Goal: Task Accomplishment & Management: Use online tool/utility

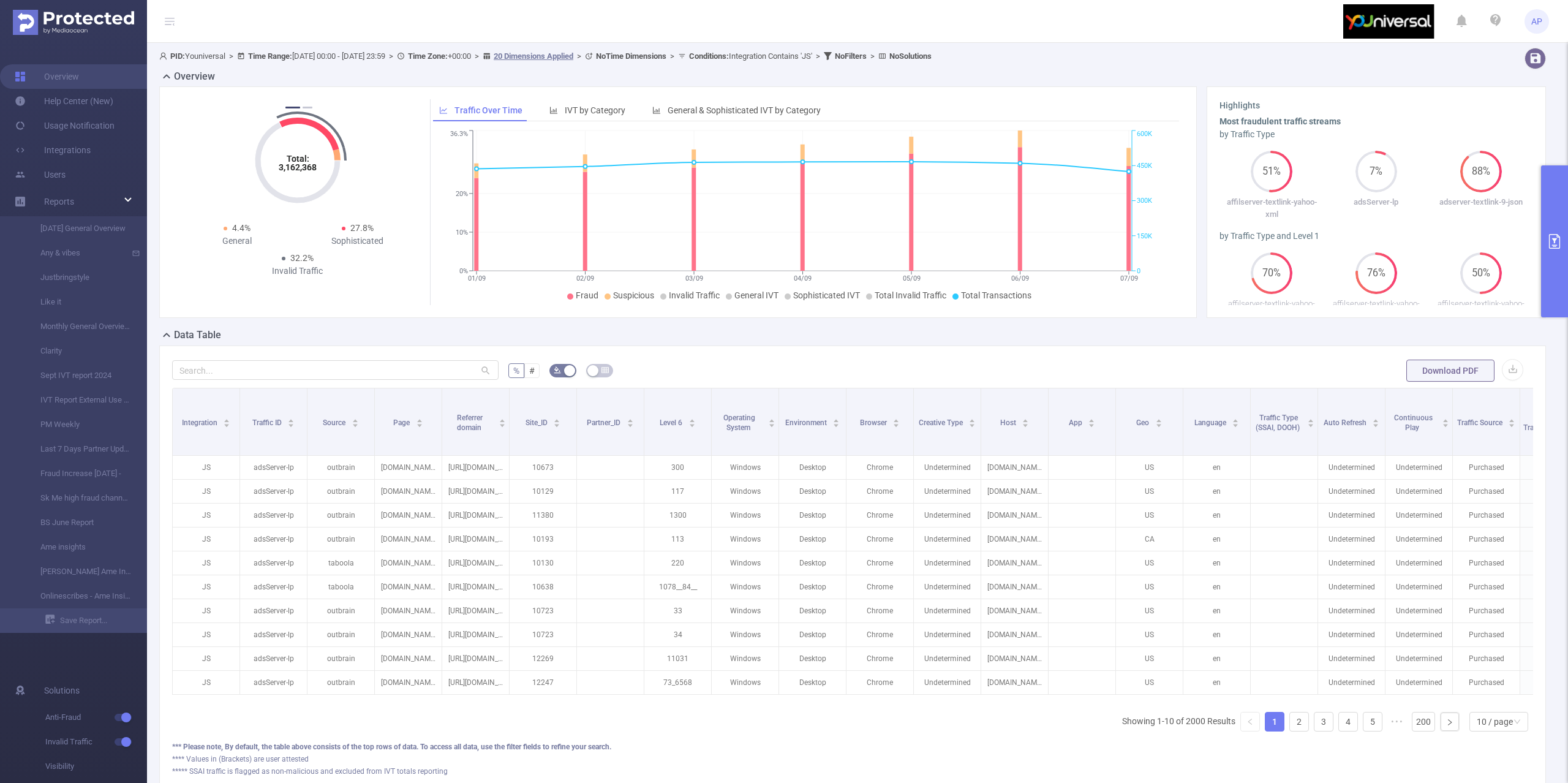
drag, startPoint x: 1555, startPoint y: 216, endPoint x: 1549, endPoint y: 216, distance: 6.0
click at [1556, 214] on button "primary" at bounding box center [1554, 241] width 27 height 152
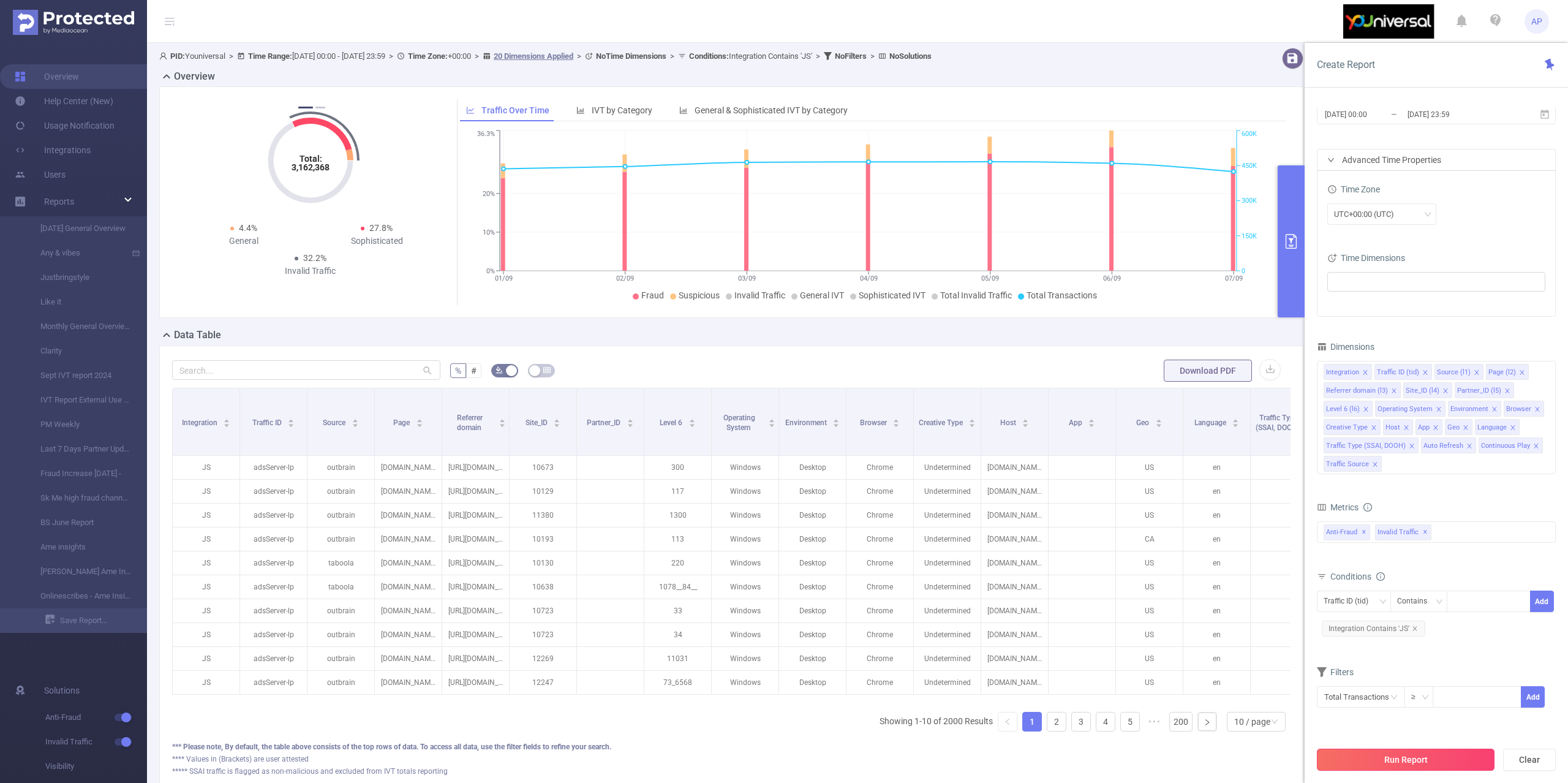
click at [1368, 763] on button "Run Report" at bounding box center [1405, 759] width 178 height 22
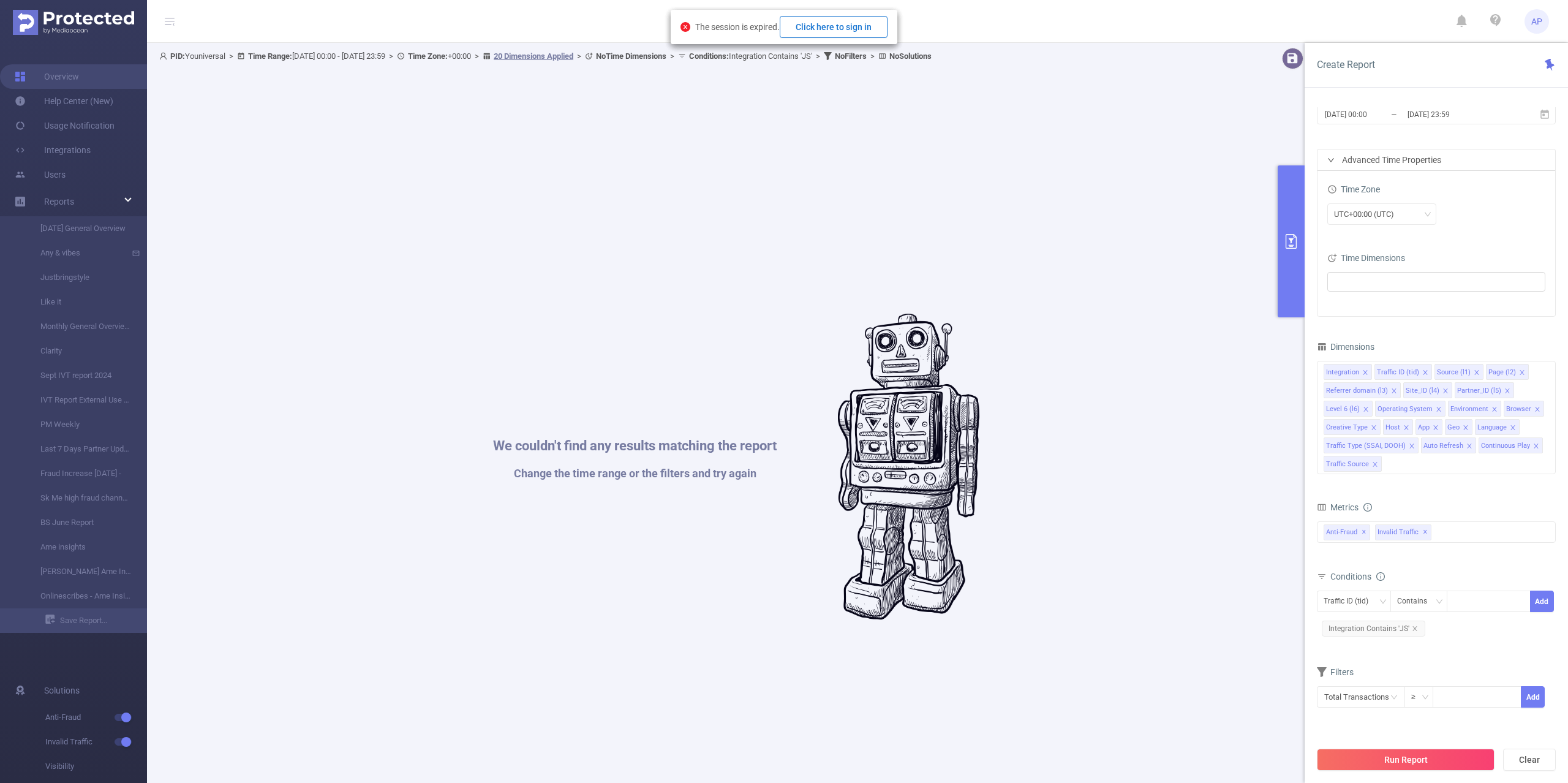
click at [807, 30] on button "Click here to sign in" at bounding box center [834, 26] width 108 height 22
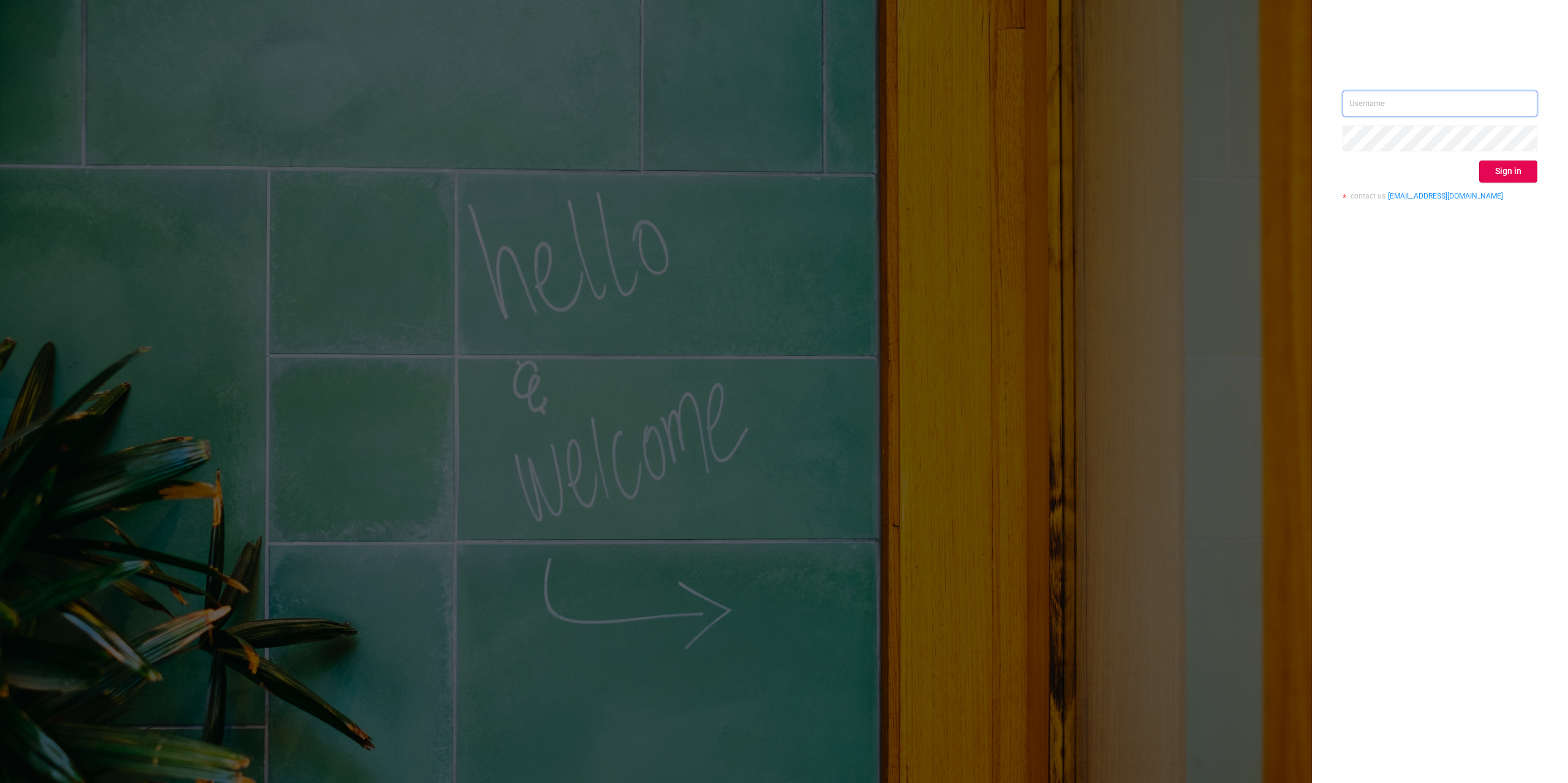
click at [1530, 96] on input "text" at bounding box center [1440, 103] width 195 height 26
click at [1463, 287] on div "Sign in contact us [EMAIL_ADDRESS][DOMAIN_NAME]" at bounding box center [1440, 392] width 256 height 783
type input "[PERSON_NAME][EMAIL_ADDRESS][DOMAIN_NAME]"
click at [1505, 163] on button "Sign in" at bounding box center [1508, 171] width 58 height 22
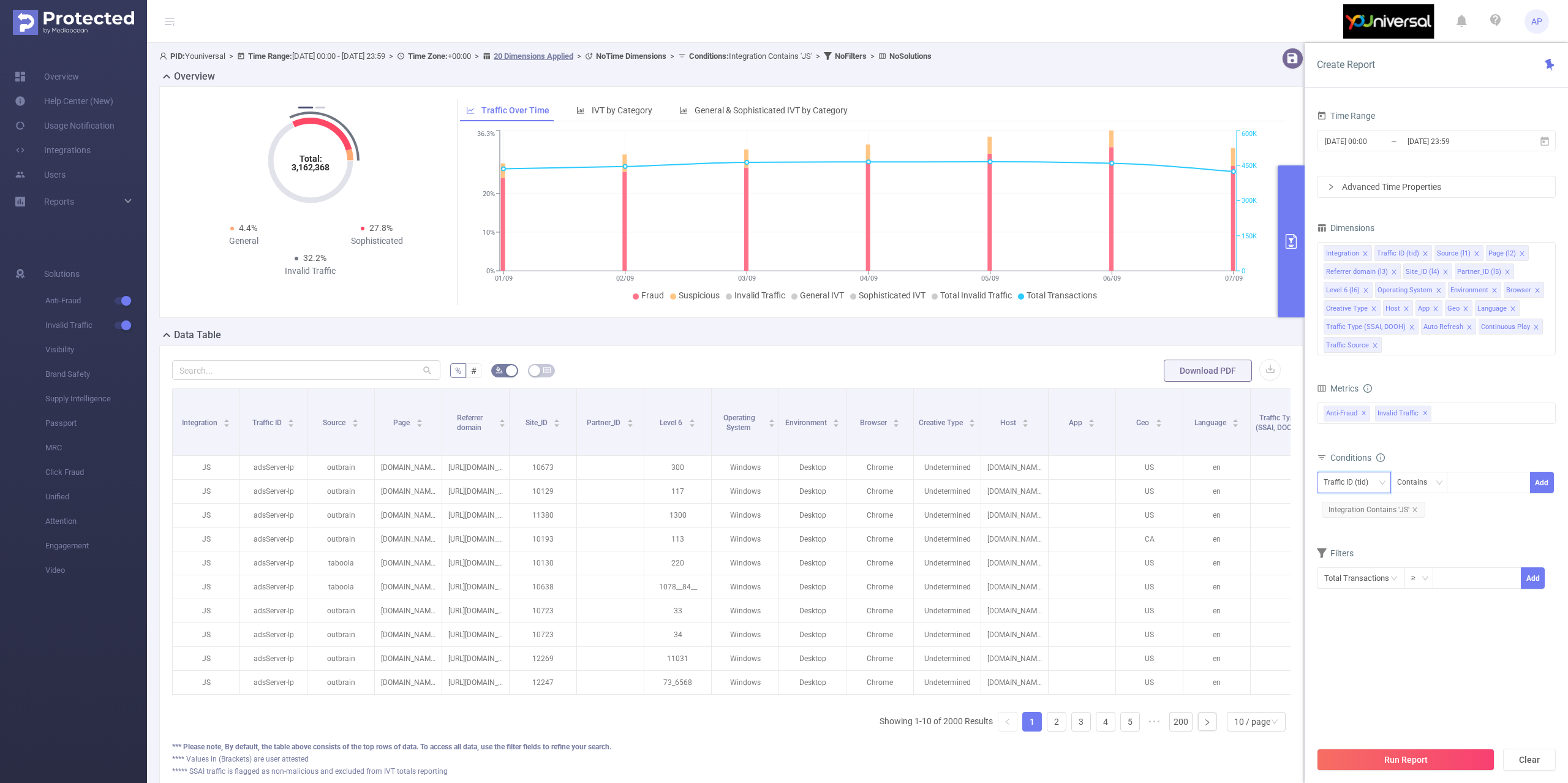
click at [1364, 483] on div "Traffic ID (tid)" at bounding box center [1350, 483] width 53 height 20
click at [1358, 600] on li "Site_ID (l4)" at bounding box center [1373, 607] width 112 height 19
click at [1461, 483] on div at bounding box center [1489, 483] width 70 height 20
type input "11229"
click at [1461, 508] on li "11229" at bounding box center [1489, 509] width 84 height 19
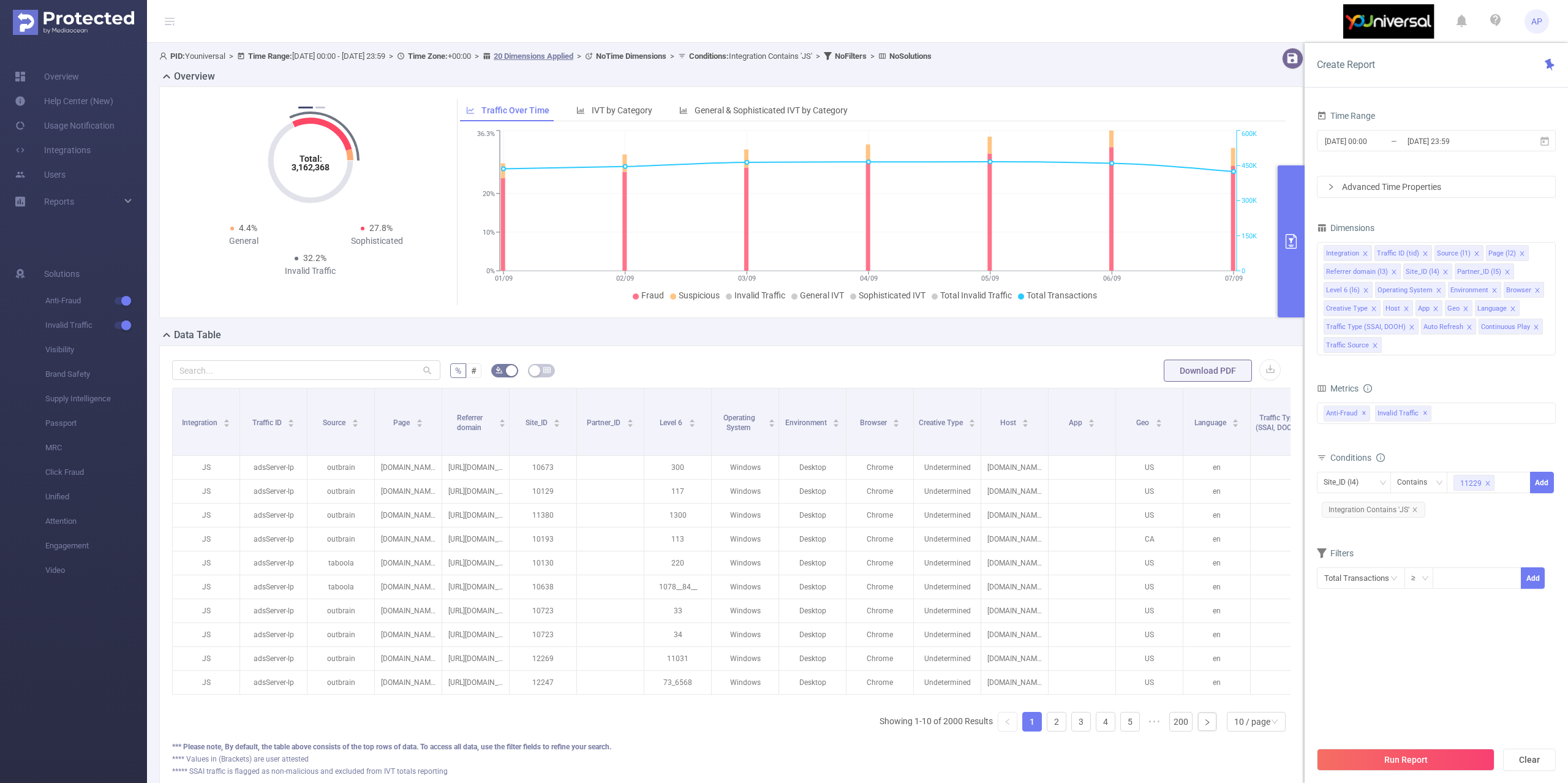
drag, startPoint x: 1555, startPoint y: 481, endPoint x: 1547, endPoint y: 484, distance: 8.5
click at [1552, 481] on span "Site_ID (l4) Contains 11229 Add" at bounding box center [1436, 483] width 239 height 21
click at [1542, 484] on button "Add" at bounding box center [1542, 483] width 24 height 21
click at [1402, 752] on button "Run Report" at bounding box center [1405, 759] width 178 height 22
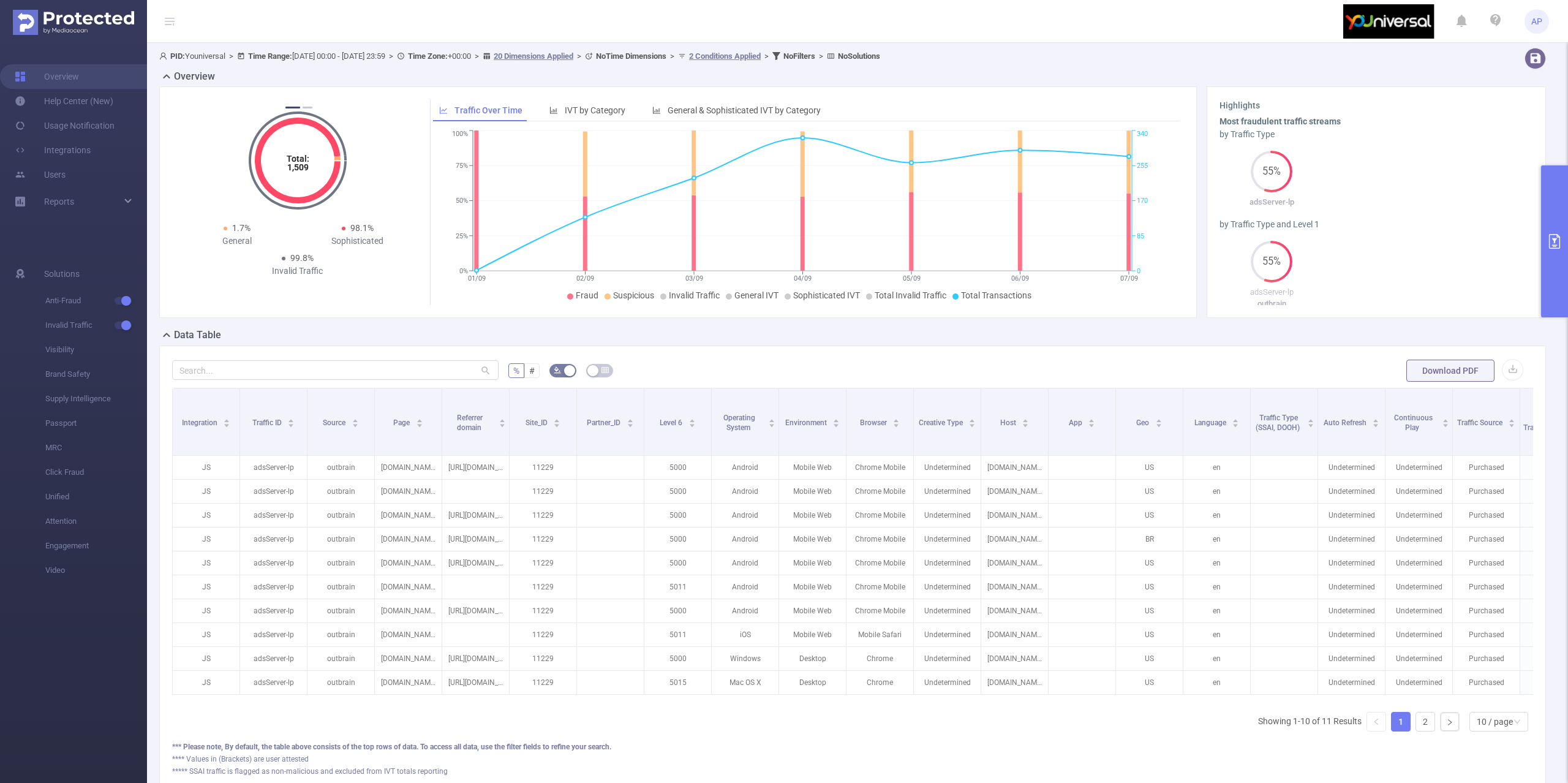
scroll to position [0, 474]
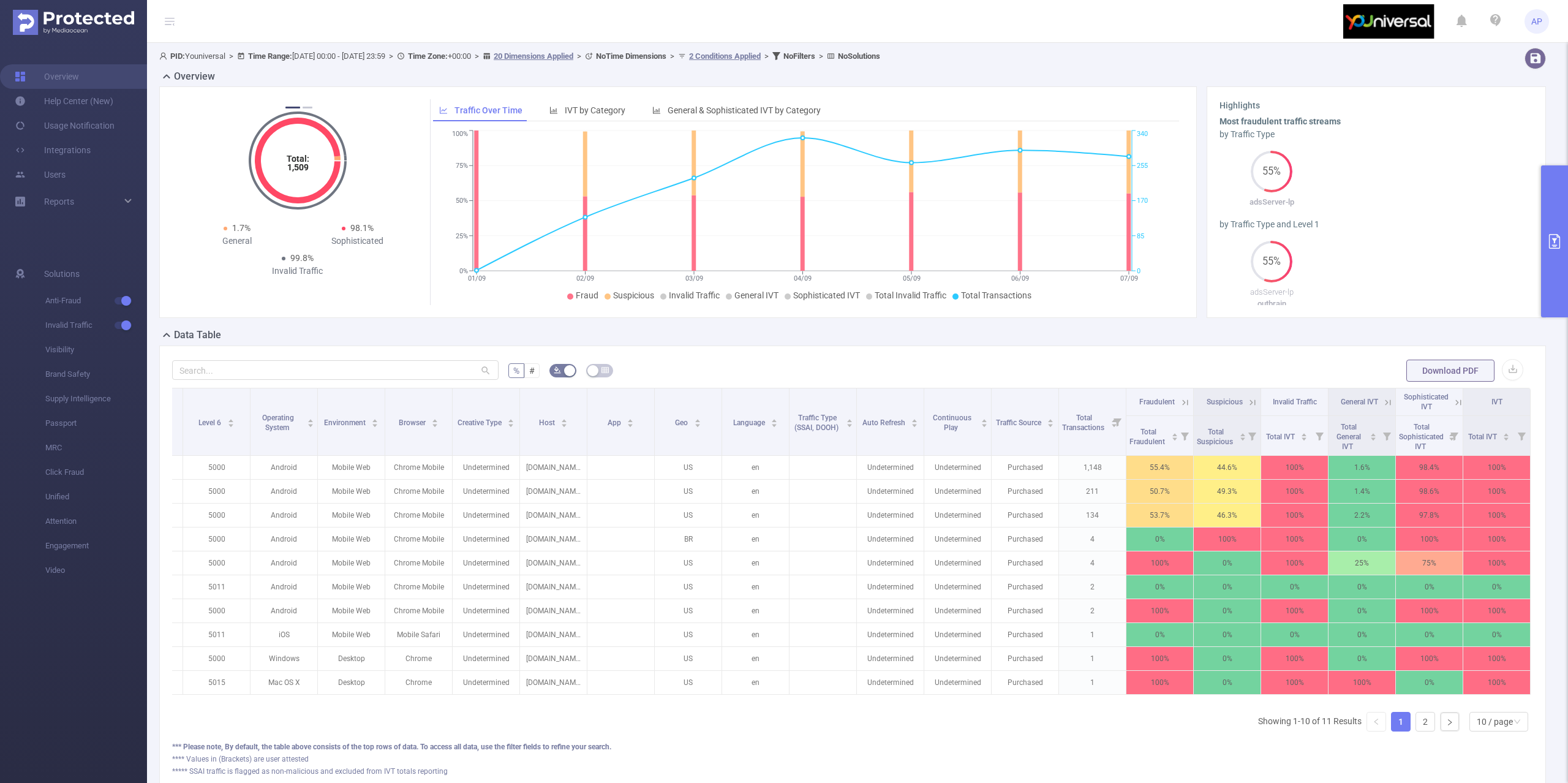
click at [1549, 178] on button "primary" at bounding box center [1554, 241] width 27 height 152
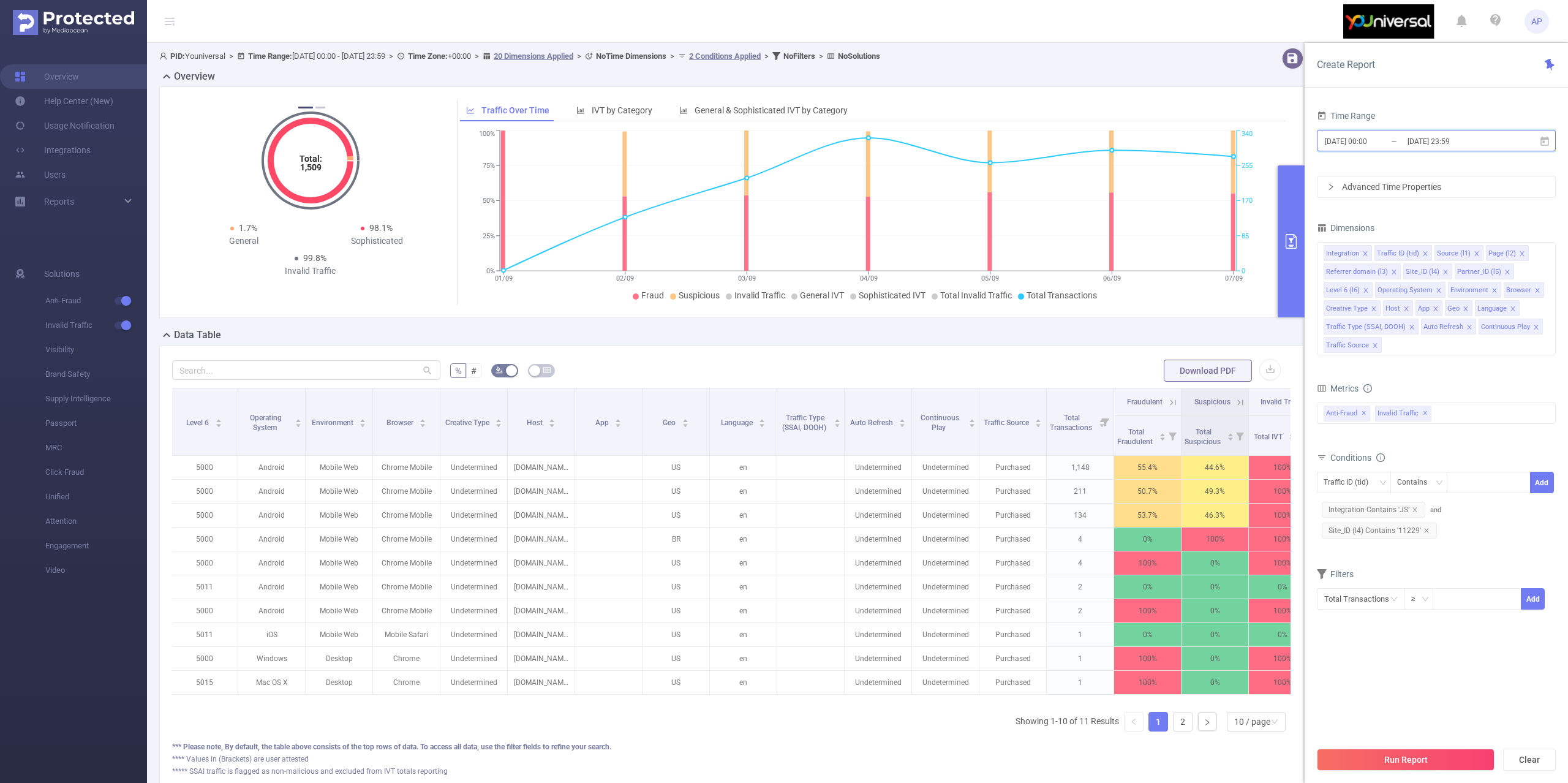
click at [1482, 133] on span "[DATE] 00:00 _ [DATE] 23:59" at bounding box center [1436, 141] width 239 height 21
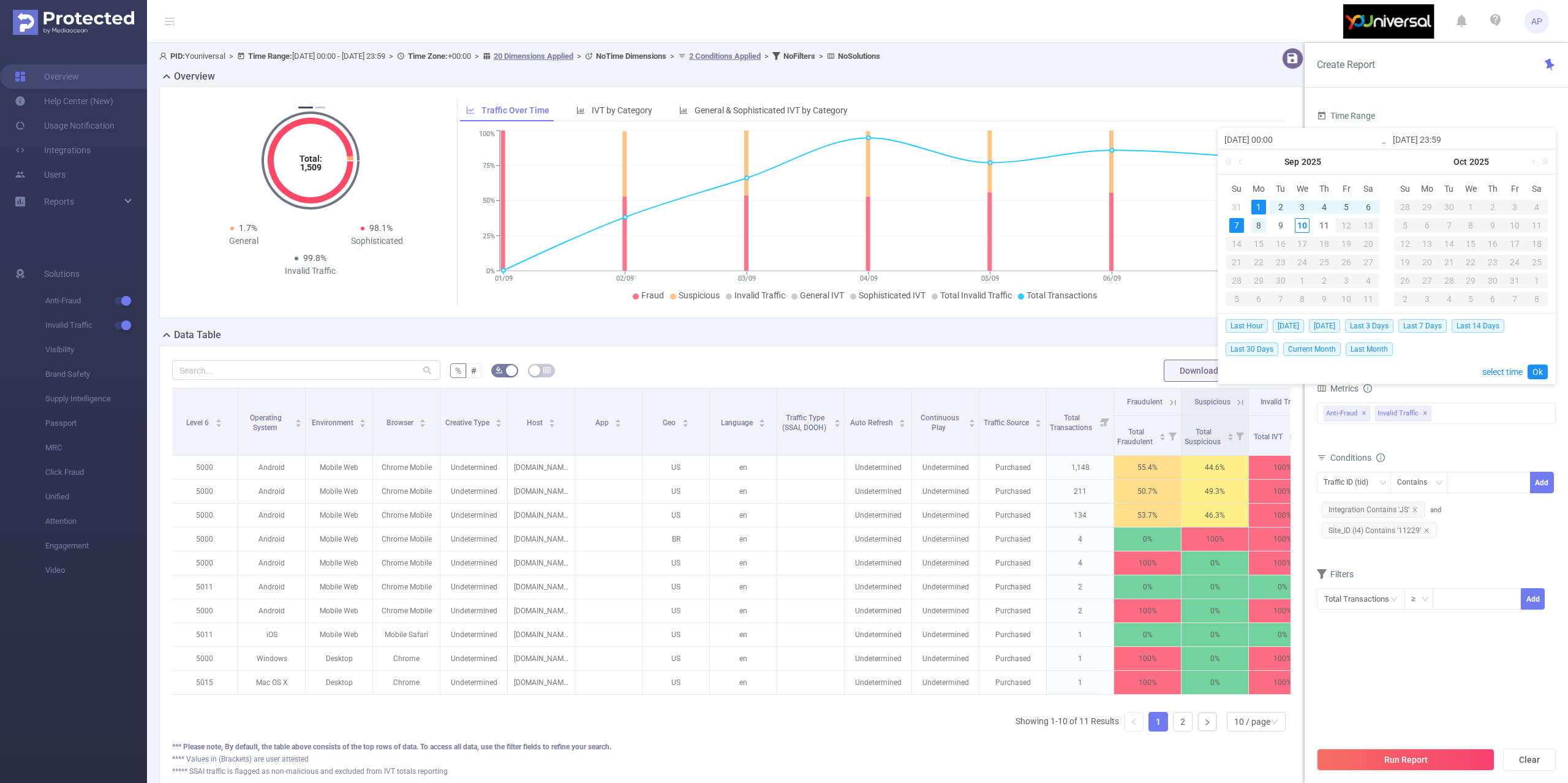
click at [1257, 222] on div "8" at bounding box center [1258, 225] width 14 height 14
click at [1280, 223] on div "9" at bounding box center [1280, 225] width 14 height 14
type input "[DATE] 00:00"
type input "[DATE] 23:59"
type input "[DATE] 00:00"
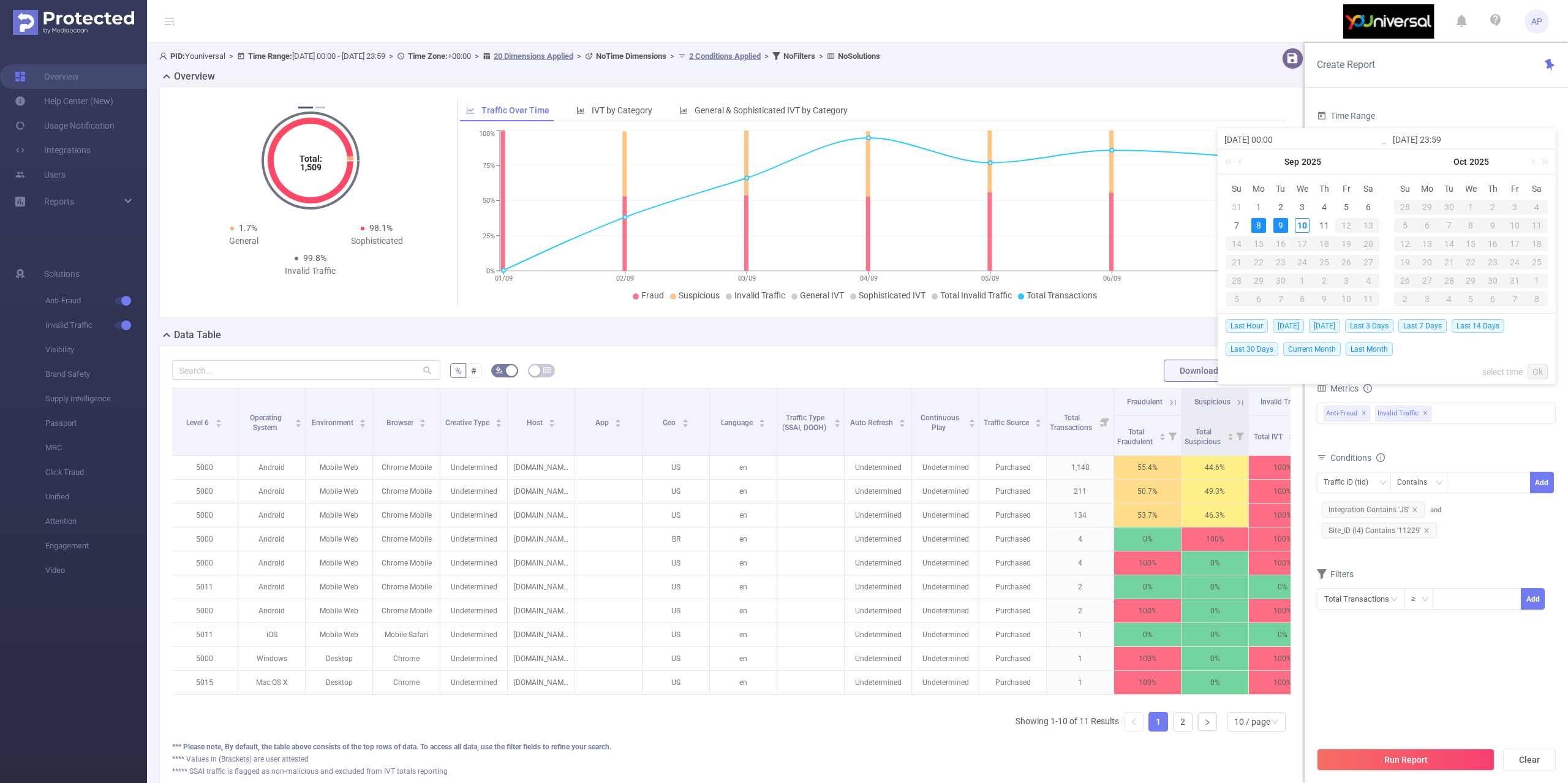
type input "[DATE] 23:59"
click at [1533, 364] on link "Ok" at bounding box center [1538, 371] width 20 height 14
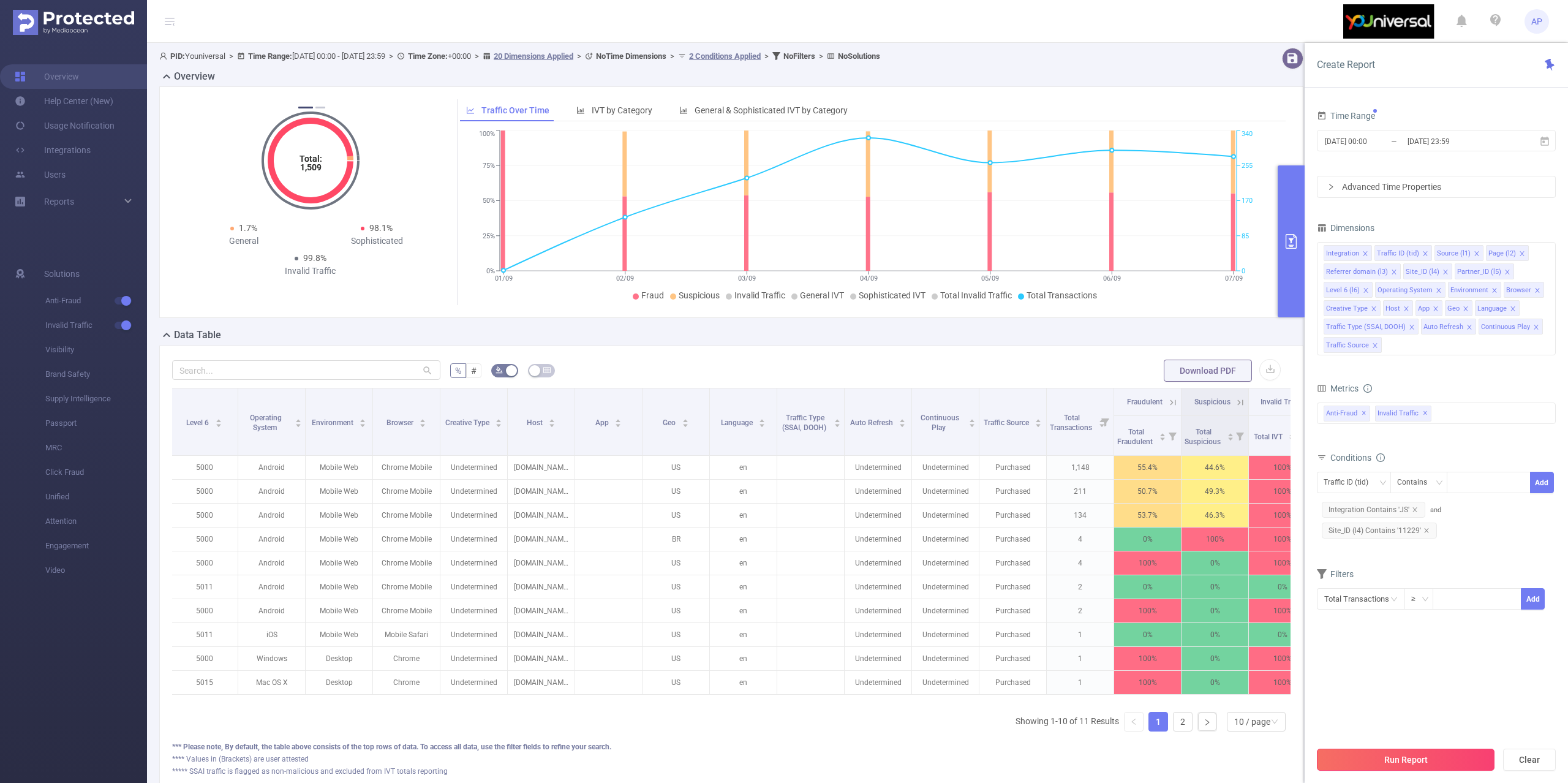
click at [1343, 753] on button "Run Report" at bounding box center [1405, 759] width 178 height 22
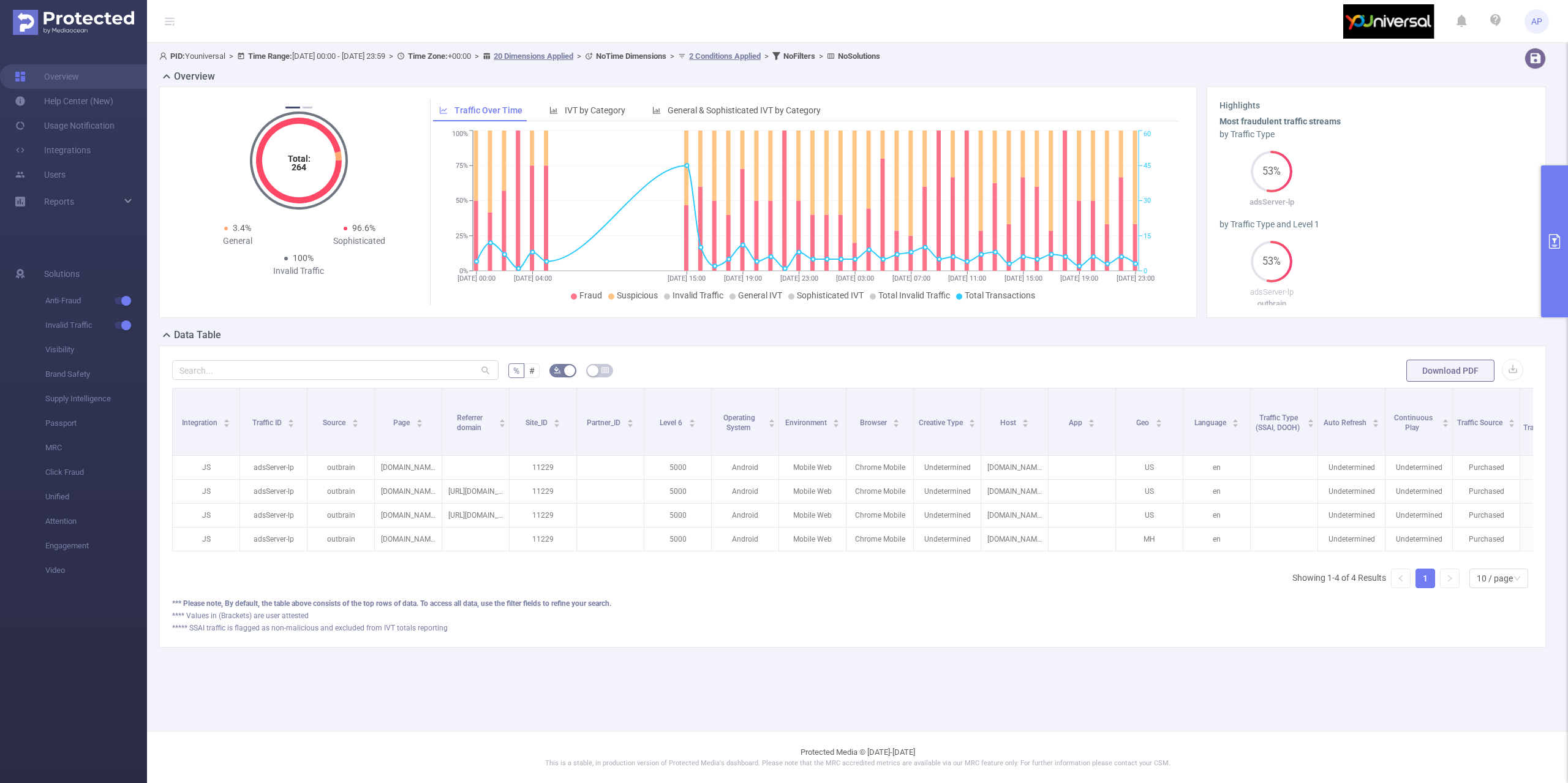
click at [1554, 211] on button "primary" at bounding box center [1554, 241] width 27 height 152
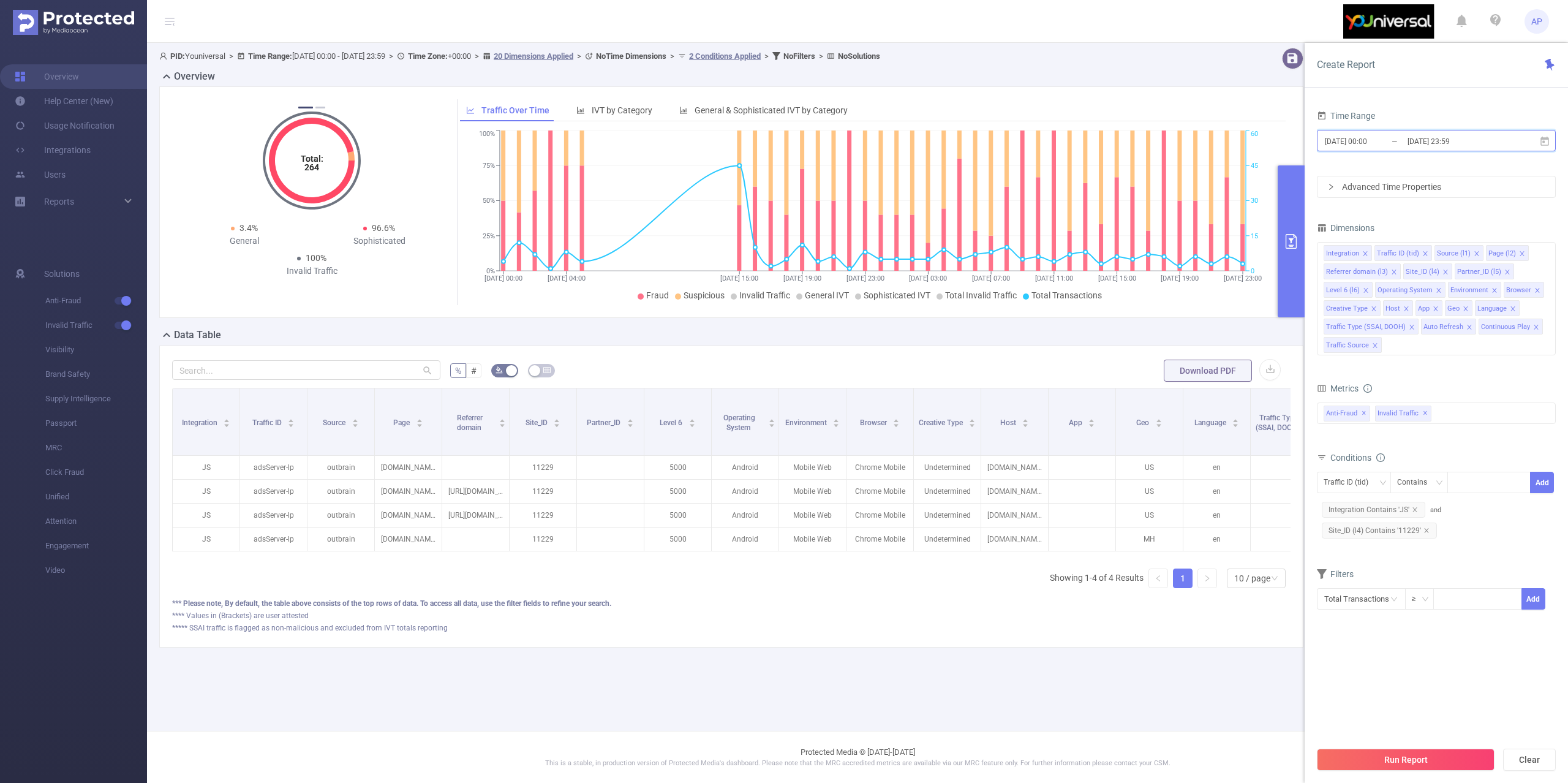
click at [1545, 148] on span "[DATE] 00:00 _ [DATE] 23:59" at bounding box center [1436, 141] width 239 height 21
click at [471, 692] on main "PID: Youniversal > Time Range: [DATE] 00:00 - [DATE] 23:59 > Time Zone: +00:00 …" at bounding box center [858, 365] width 1421 height 731
click at [1413, 187] on div "Advanced Time Properties" at bounding box center [1436, 187] width 237 height 21
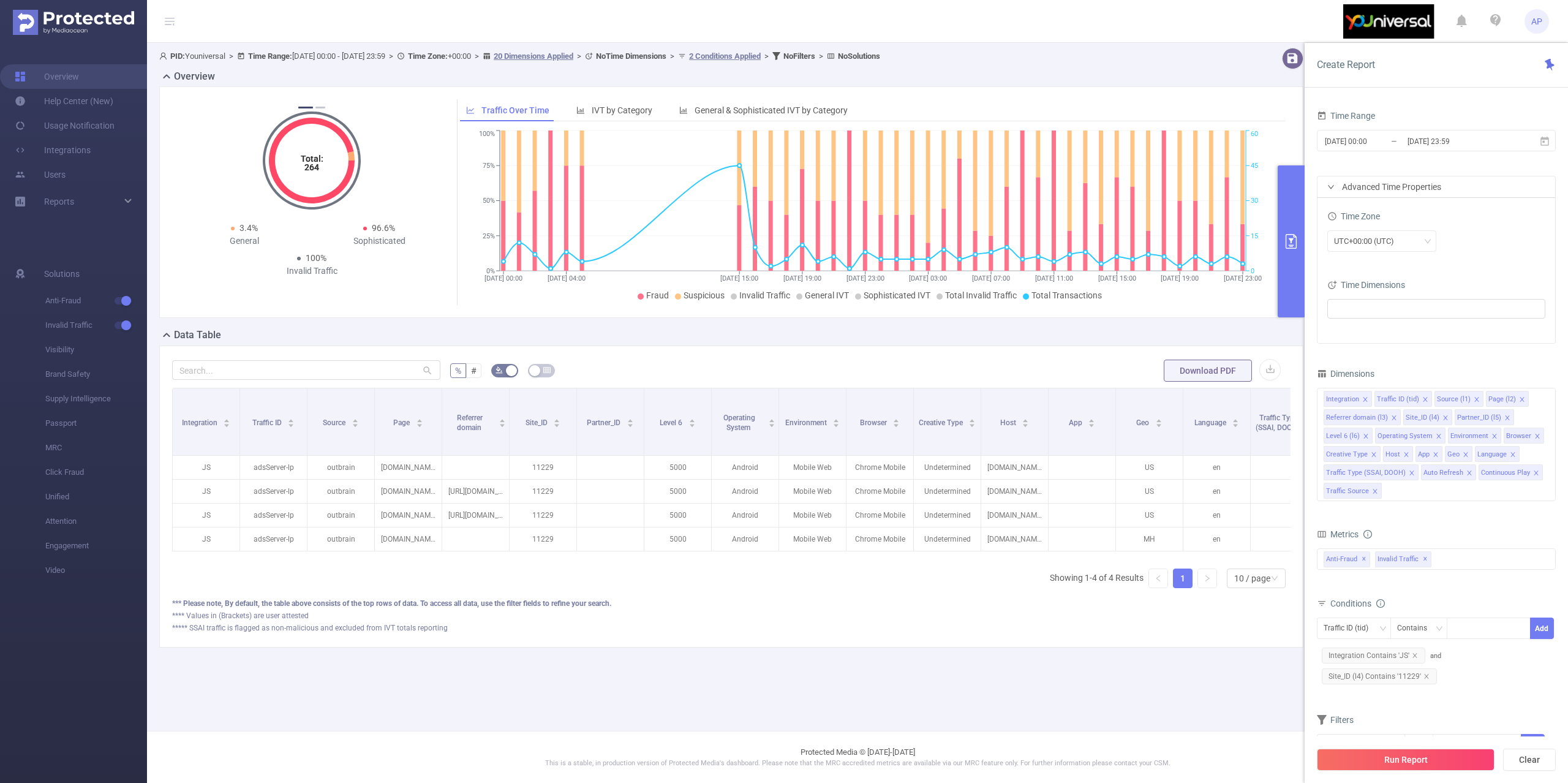
click at [1388, 320] on div at bounding box center [1436, 310] width 218 height 27
click at [1388, 319] on div at bounding box center [1436, 310] width 218 height 27
click at [1390, 314] on ul at bounding box center [1432, 309] width 202 height 18
click at [1364, 333] on span "Date (Example: [DATE] )" at bounding box center [1396, 332] width 75 height 10
click at [1359, 769] on button "Run Report" at bounding box center [1405, 759] width 178 height 22
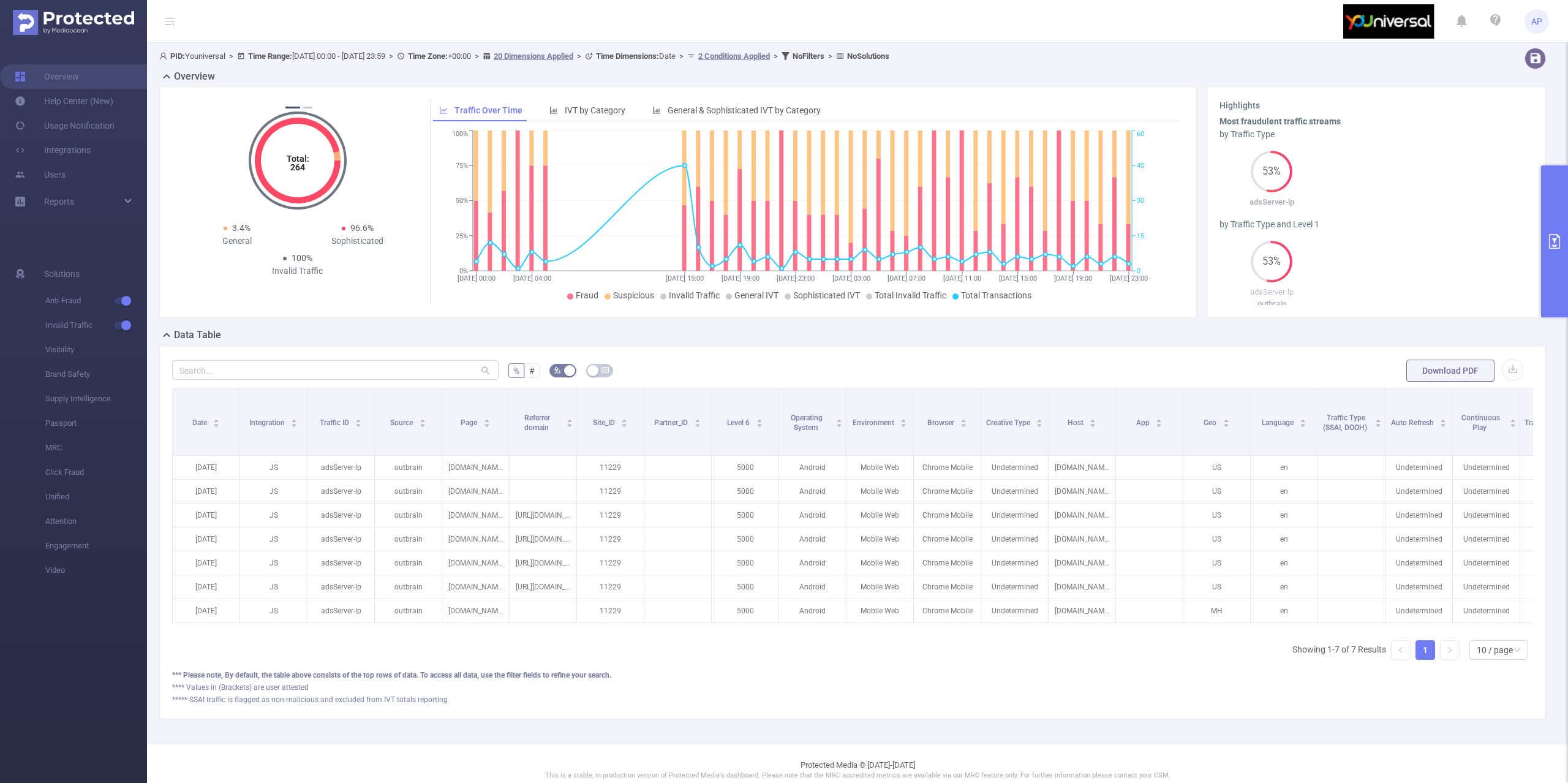
click at [1563, 217] on button "primary" at bounding box center [1554, 241] width 27 height 152
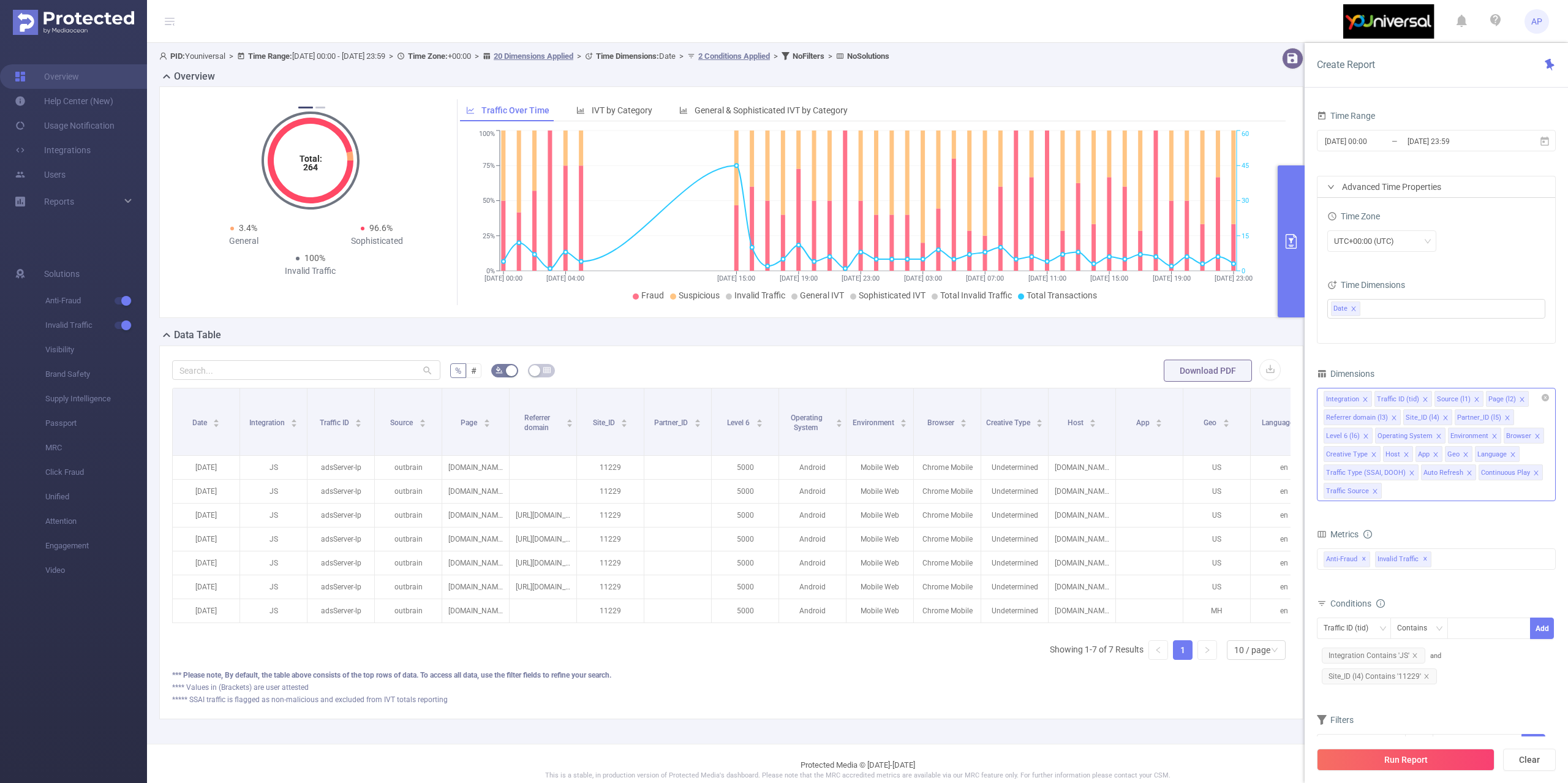
click at [1505, 414] on span at bounding box center [1508, 417] width 6 height 13
click at [1496, 419] on icon "icon: close" at bounding box center [1497, 418] width 6 height 6
click at [1495, 417] on div "Operating System" at bounding box center [1484, 417] width 55 height 16
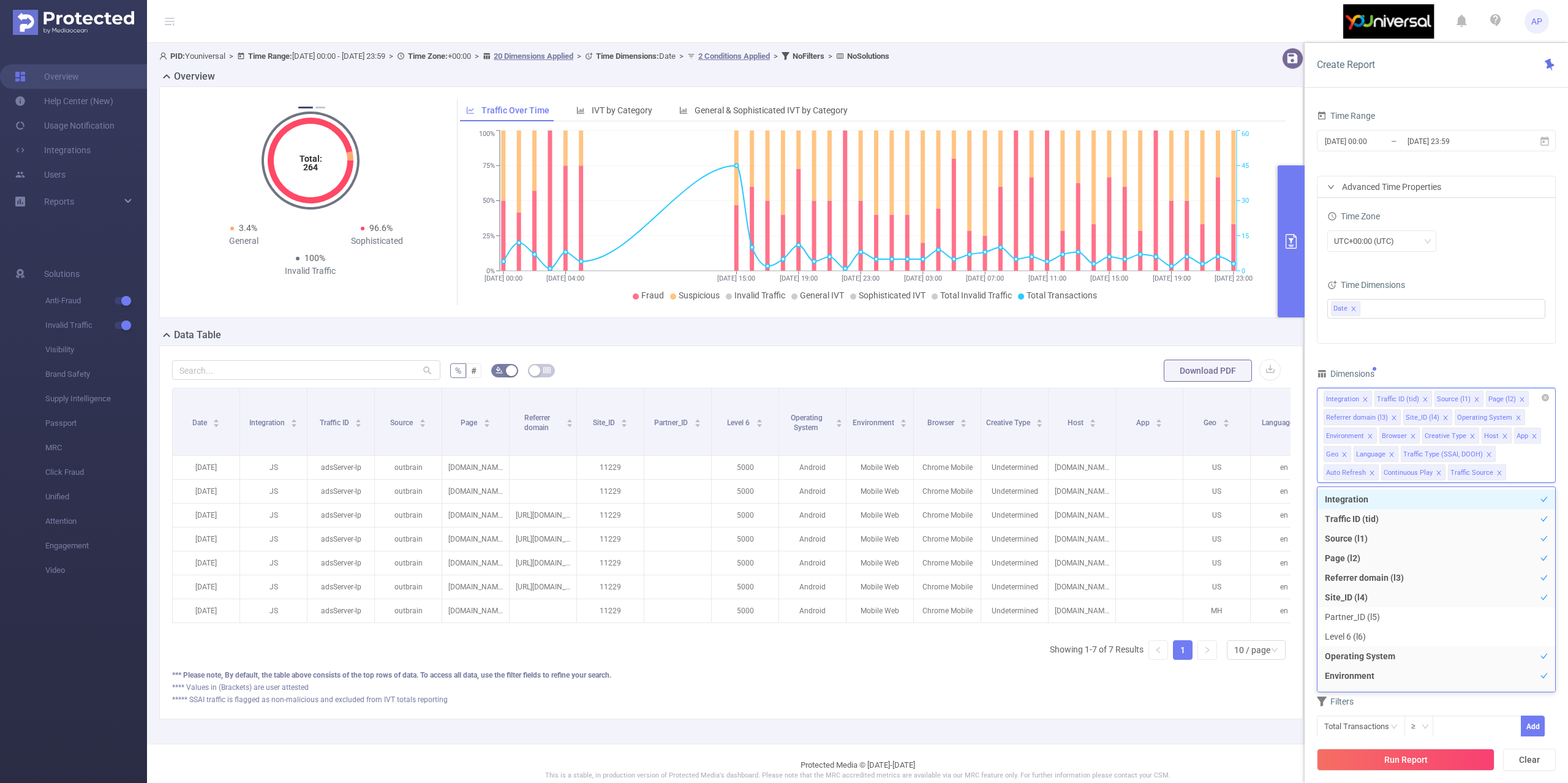
click at [1515, 417] on icon "icon: close" at bounding box center [1518, 418] width 6 height 6
click at [1498, 420] on icon "icon: close" at bounding box center [1501, 418] width 6 height 6
click at [1486, 418] on icon "icon: close" at bounding box center [1488, 418] width 6 height 6
click at [1503, 420] on icon "icon: close" at bounding box center [1505, 418] width 6 height 6
click at [1505, 420] on icon "icon: close" at bounding box center [1508, 418] width 6 height 6
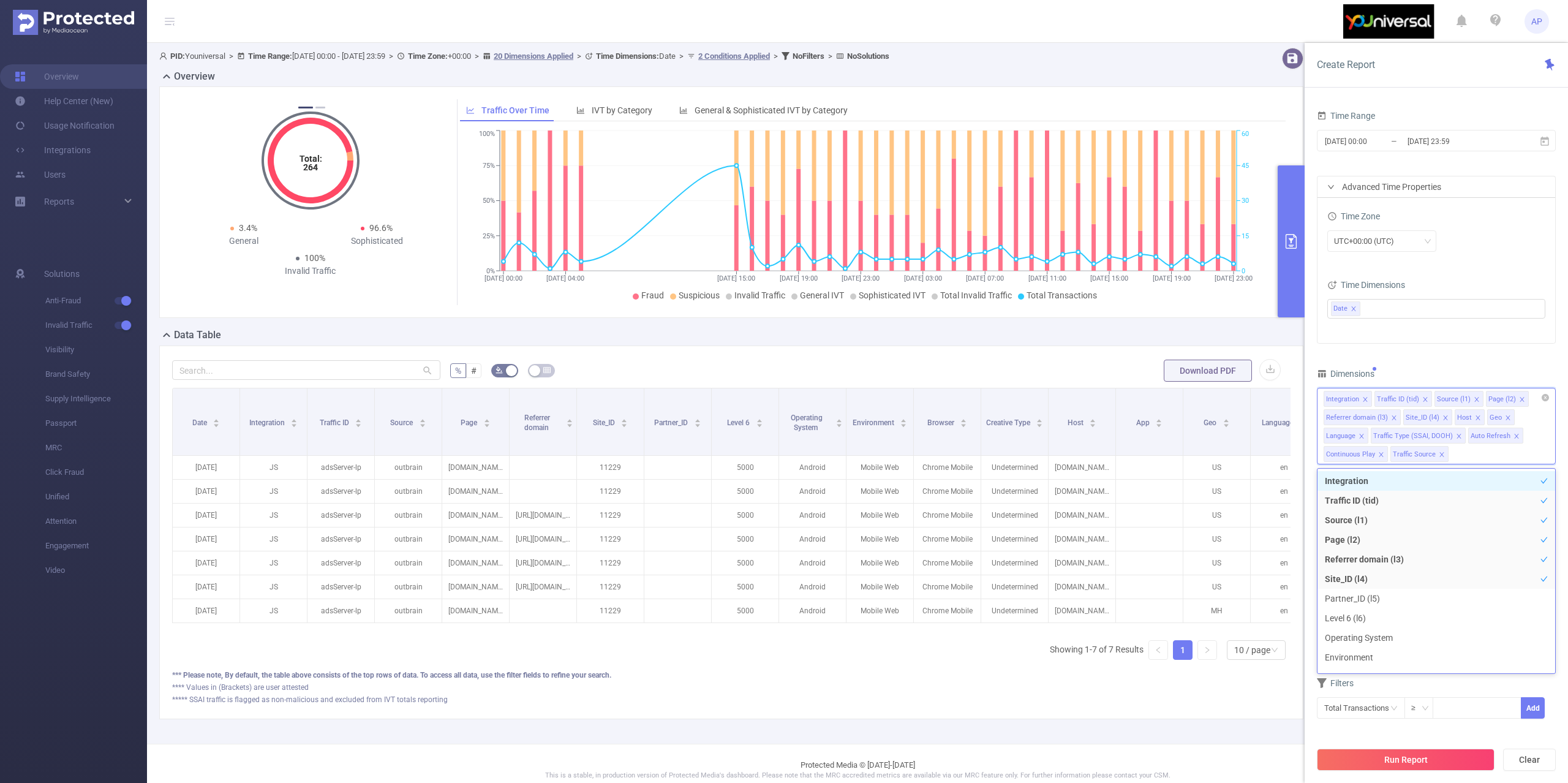
click at [1505, 420] on icon "icon: close" at bounding box center [1508, 418] width 6 height 6
click at [1475, 420] on icon "icon: close" at bounding box center [1478, 418] width 6 height 6
click at [1492, 415] on span at bounding box center [1493, 417] width 6 height 13
click at [1415, 433] on icon "icon: close" at bounding box center [1412, 436] width 6 height 6
click at [1500, 421] on icon "icon: close" at bounding box center [1503, 418] width 6 height 6
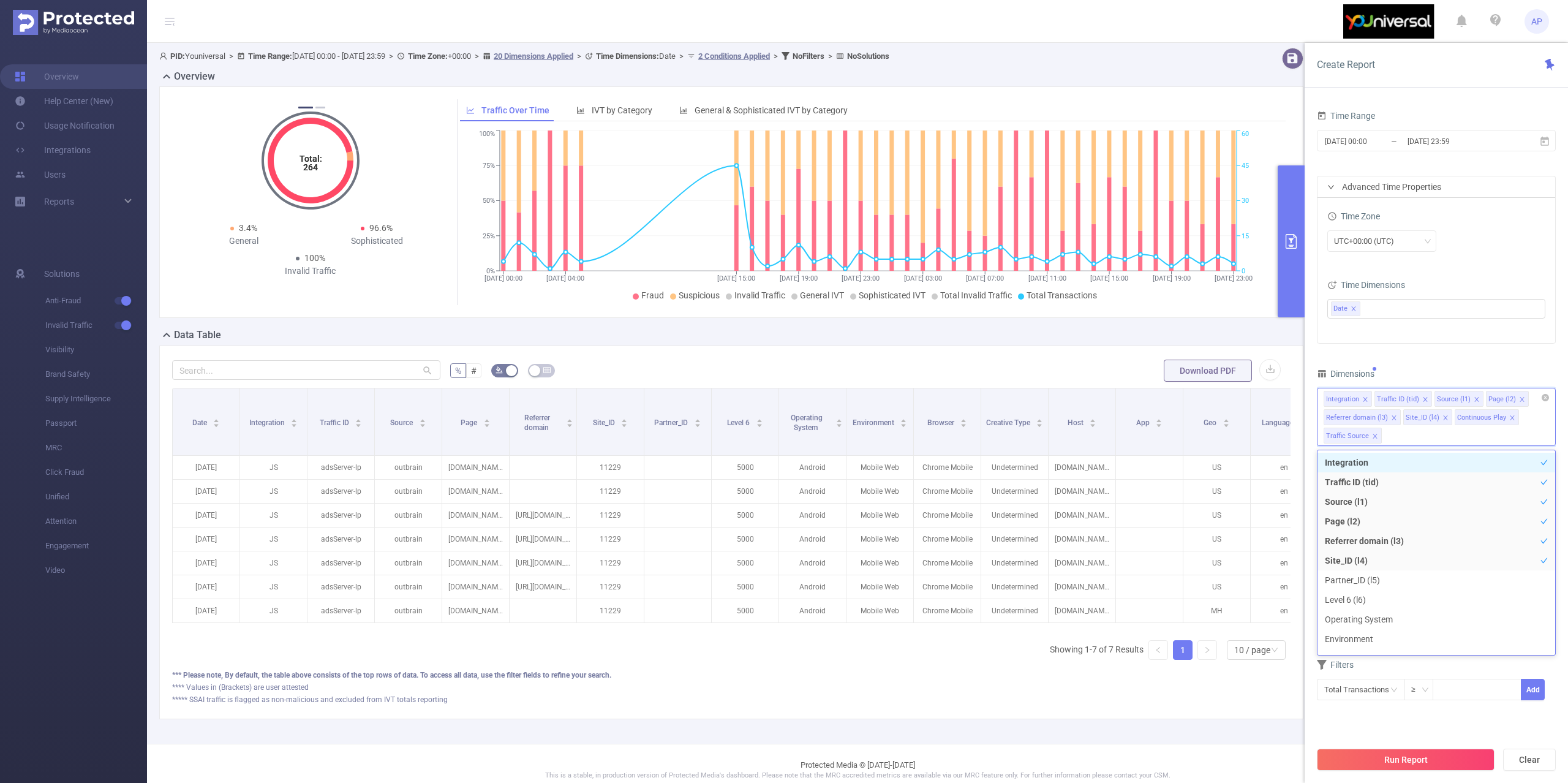
click at [1510, 417] on icon "icon: close" at bounding box center [1512, 418] width 6 height 6
click at [1506, 415] on icon "icon: close" at bounding box center [1506, 418] width 6 height 6
click at [1427, 400] on icon "icon: close" at bounding box center [1425, 400] width 6 height 6
click at [1417, 403] on icon "icon: close" at bounding box center [1417, 400] width 6 height 6
click at [1417, 403] on li "Page (l2)" at bounding box center [1396, 398] width 43 height 16
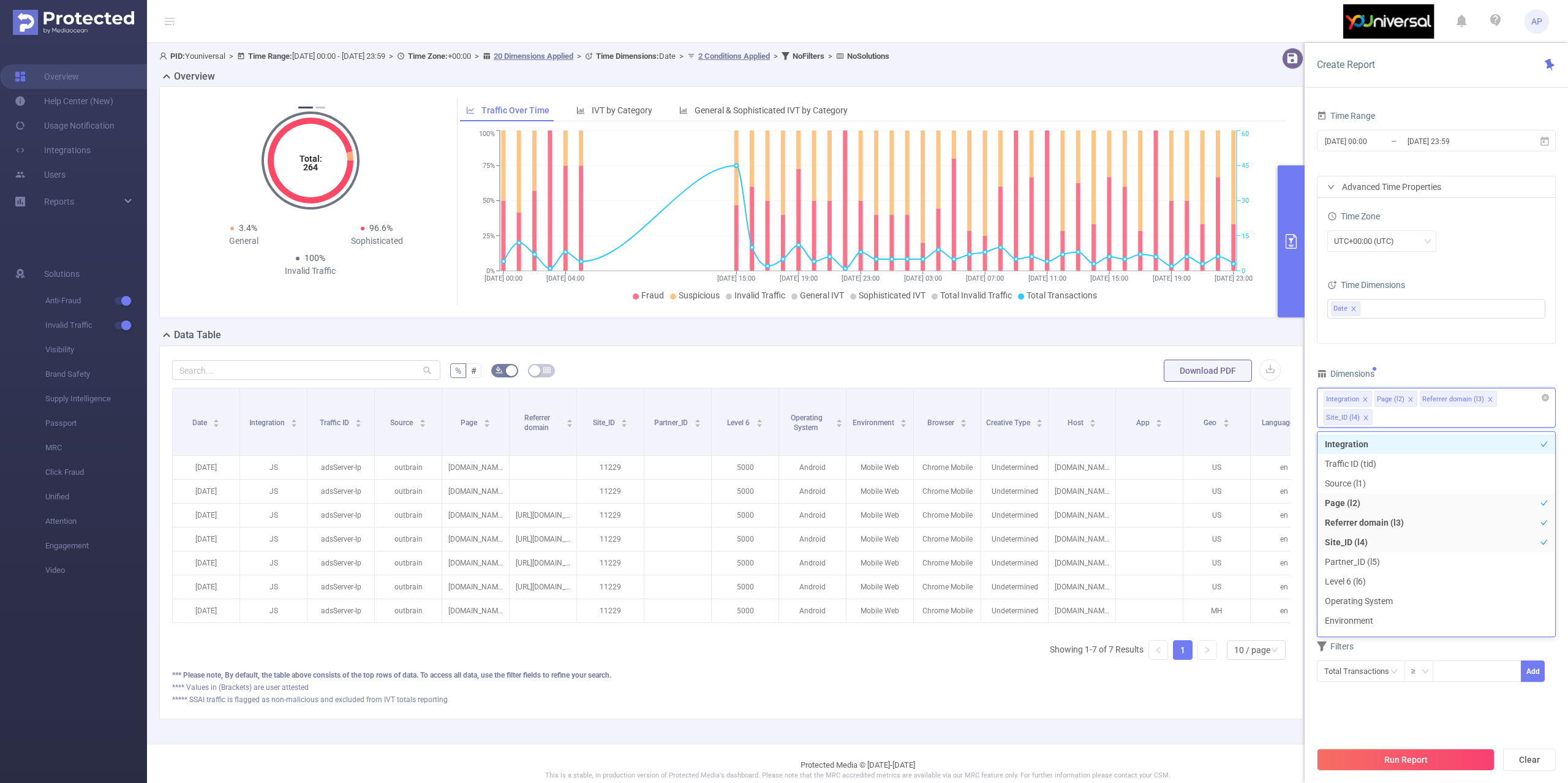
click at [1411, 402] on icon "icon: close" at bounding box center [1410, 399] width 4 height 4
click at [1442, 400] on icon "icon: close" at bounding box center [1445, 400] width 6 height 6
click at [1454, 358] on div "Time Range [DATE] 00:00 _ [DATE] 23:59 Advanced Time Properties Time Zone UTC+0…" at bounding box center [1436, 393] width 239 height 572
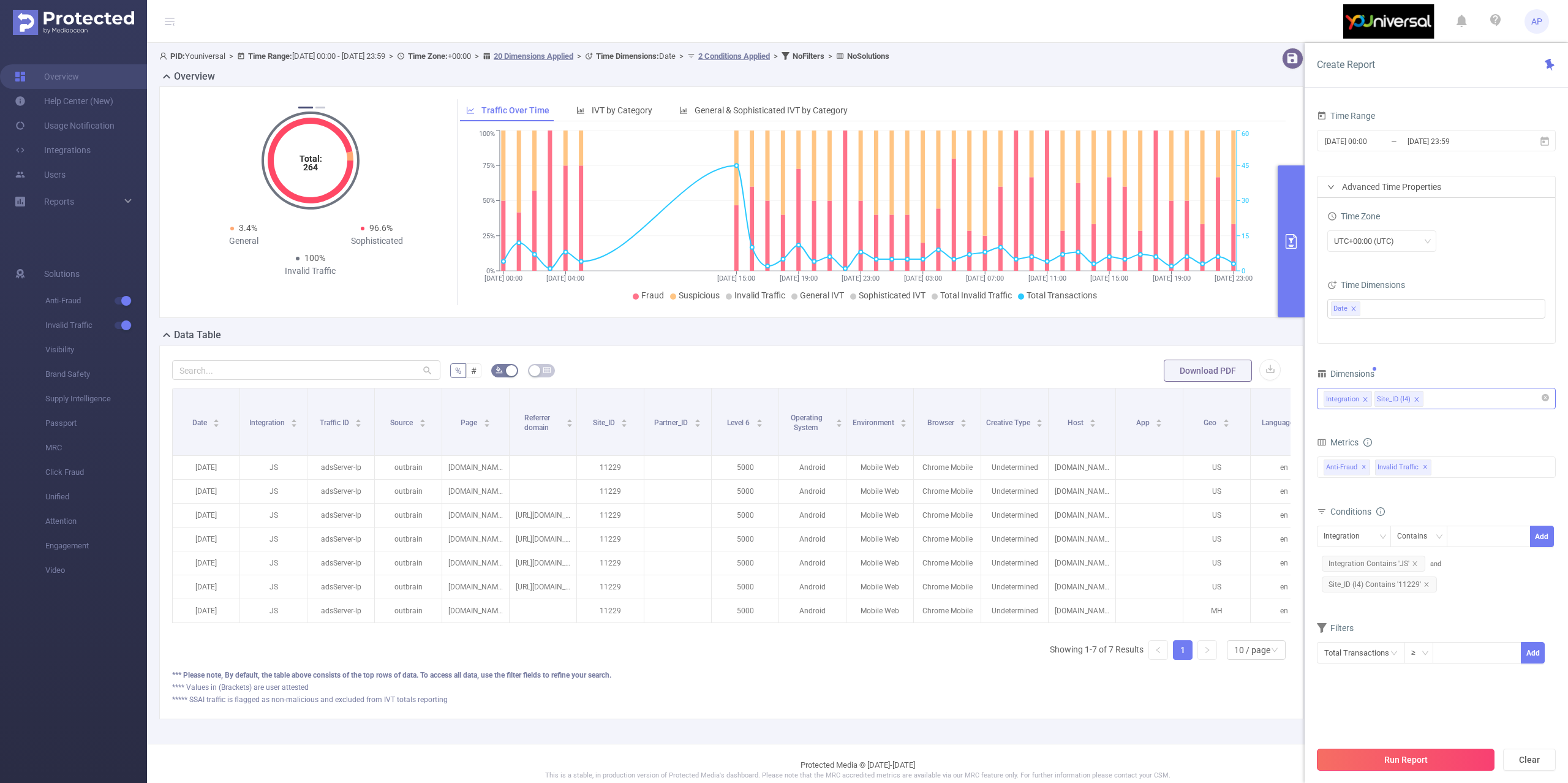
click at [1388, 753] on button "Run Report" at bounding box center [1405, 759] width 178 height 22
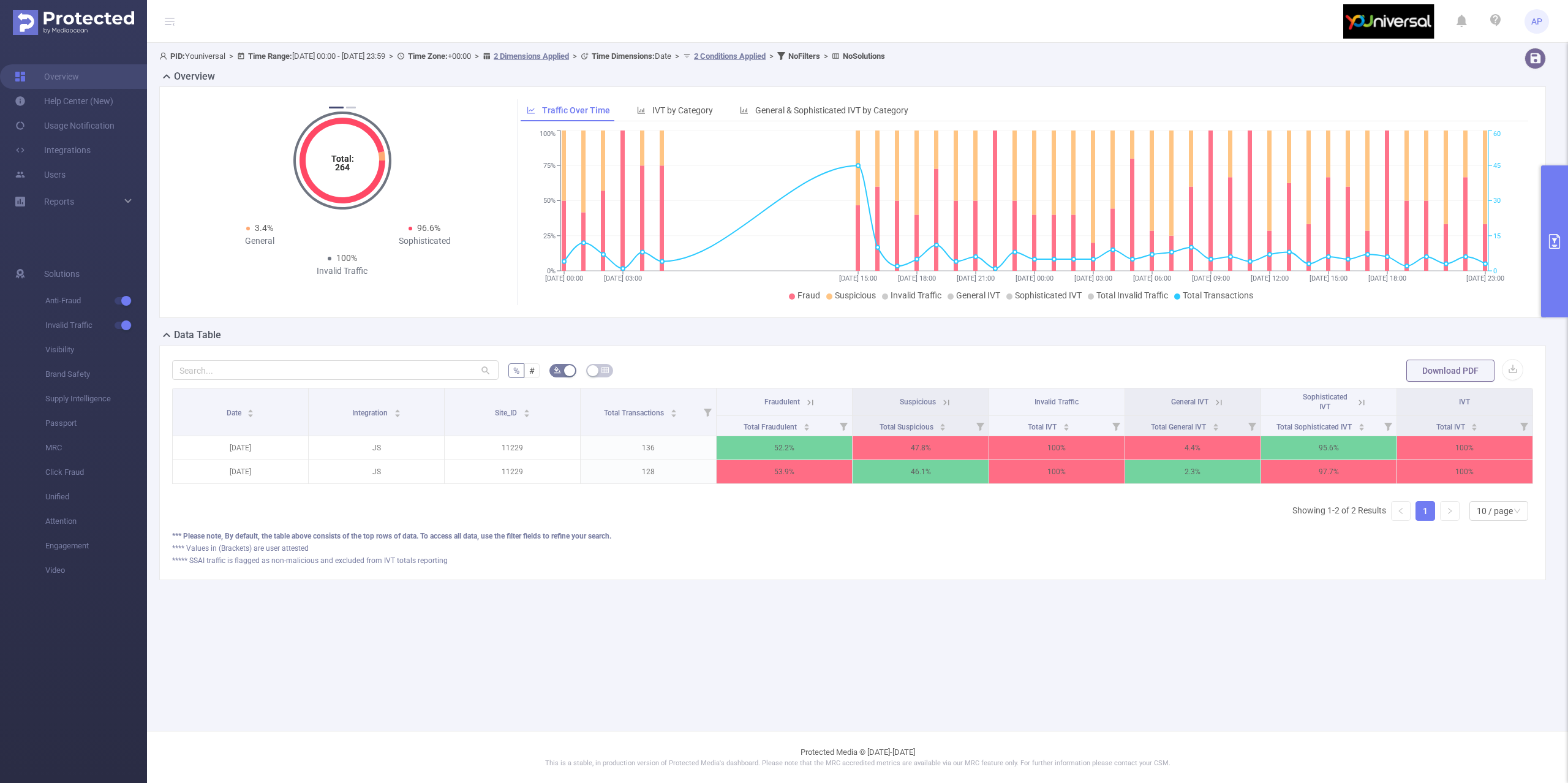
click at [1558, 260] on button "primary" at bounding box center [1554, 241] width 27 height 152
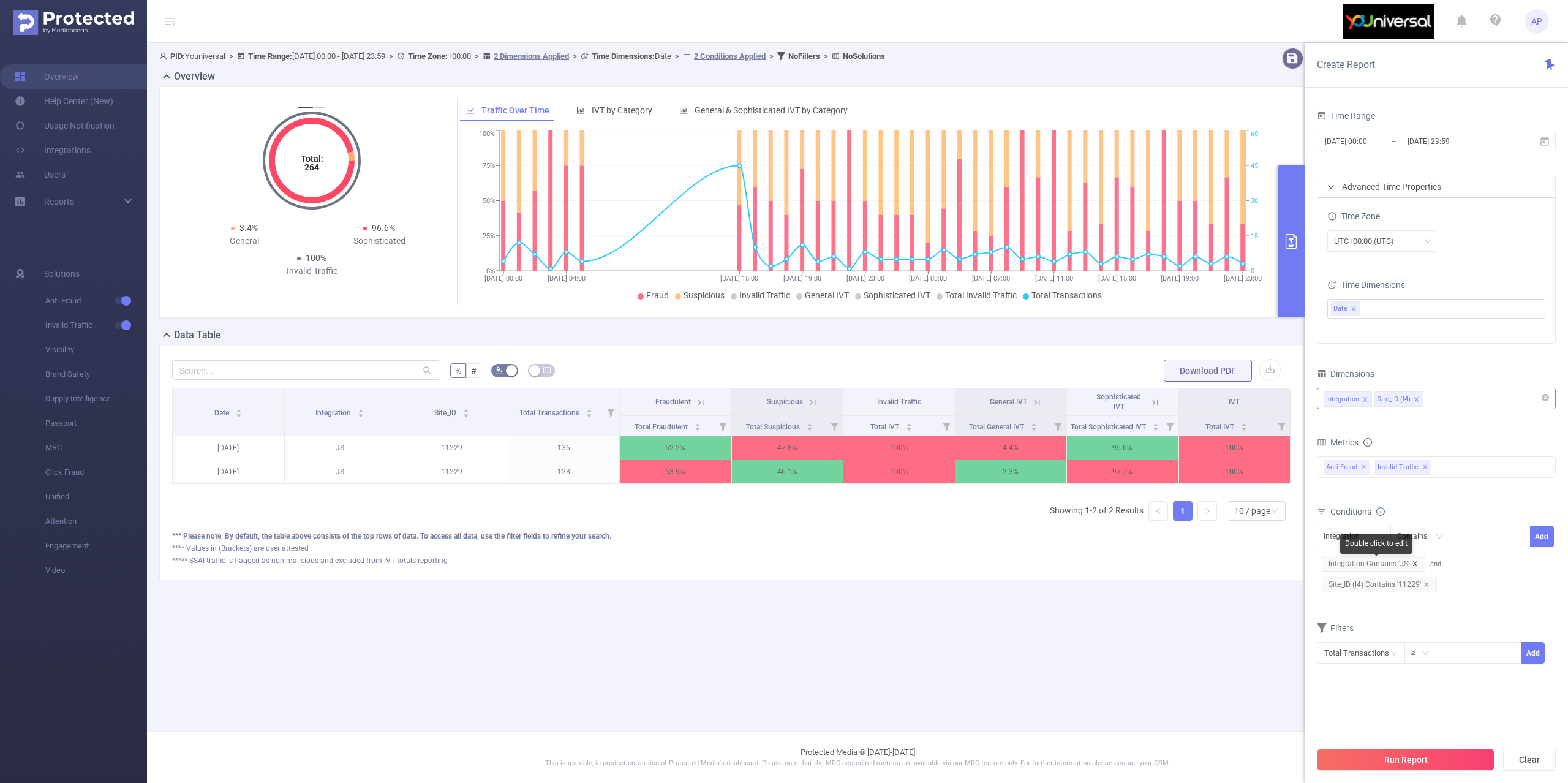
click at [1413, 564] on icon "icon: close" at bounding box center [1415, 564] width 6 height 6
click at [1358, 762] on button "Run Report" at bounding box center [1405, 759] width 178 height 22
